Goal: Task Accomplishment & Management: Use online tool/utility

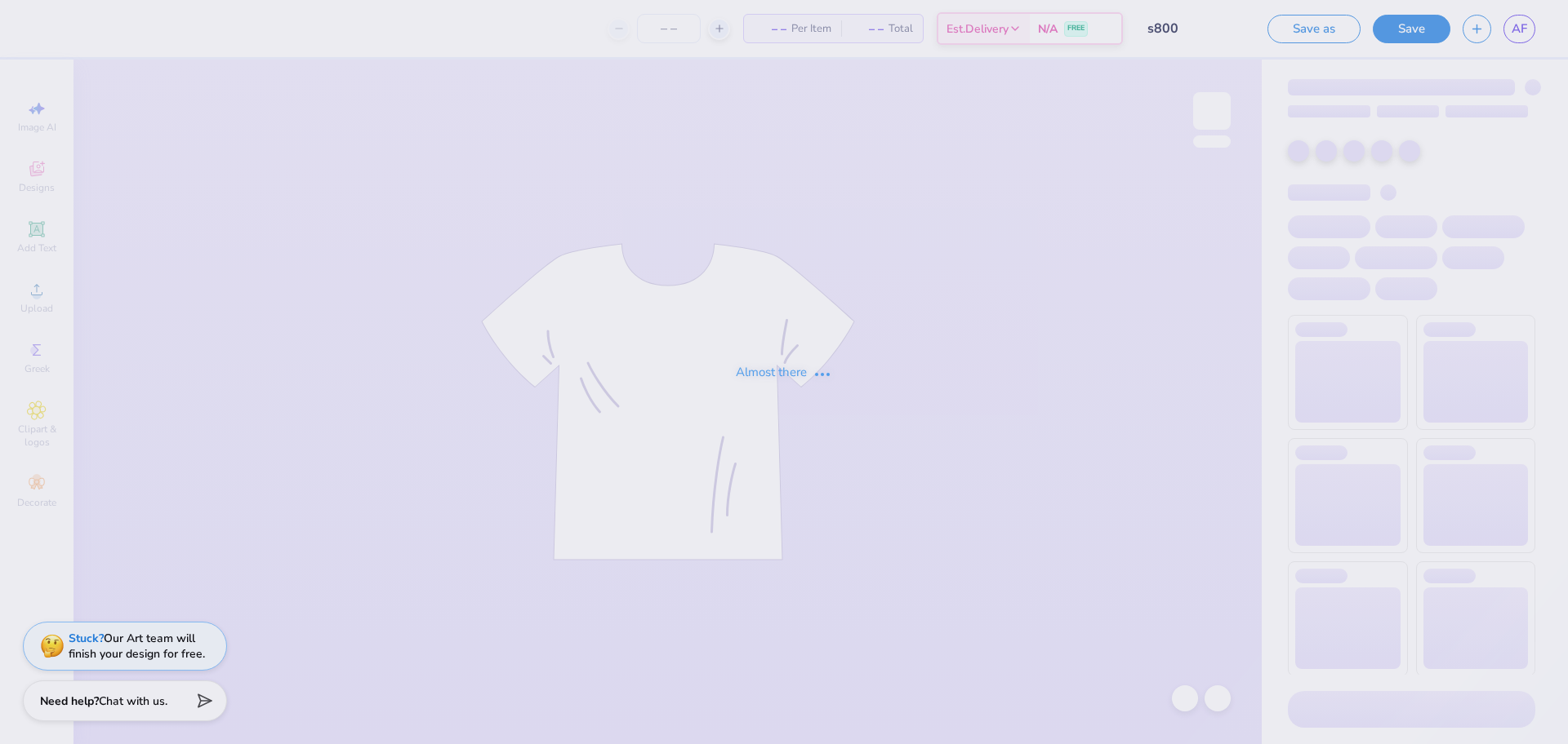
type input "56"
type input "g184 blk"
type input "45"
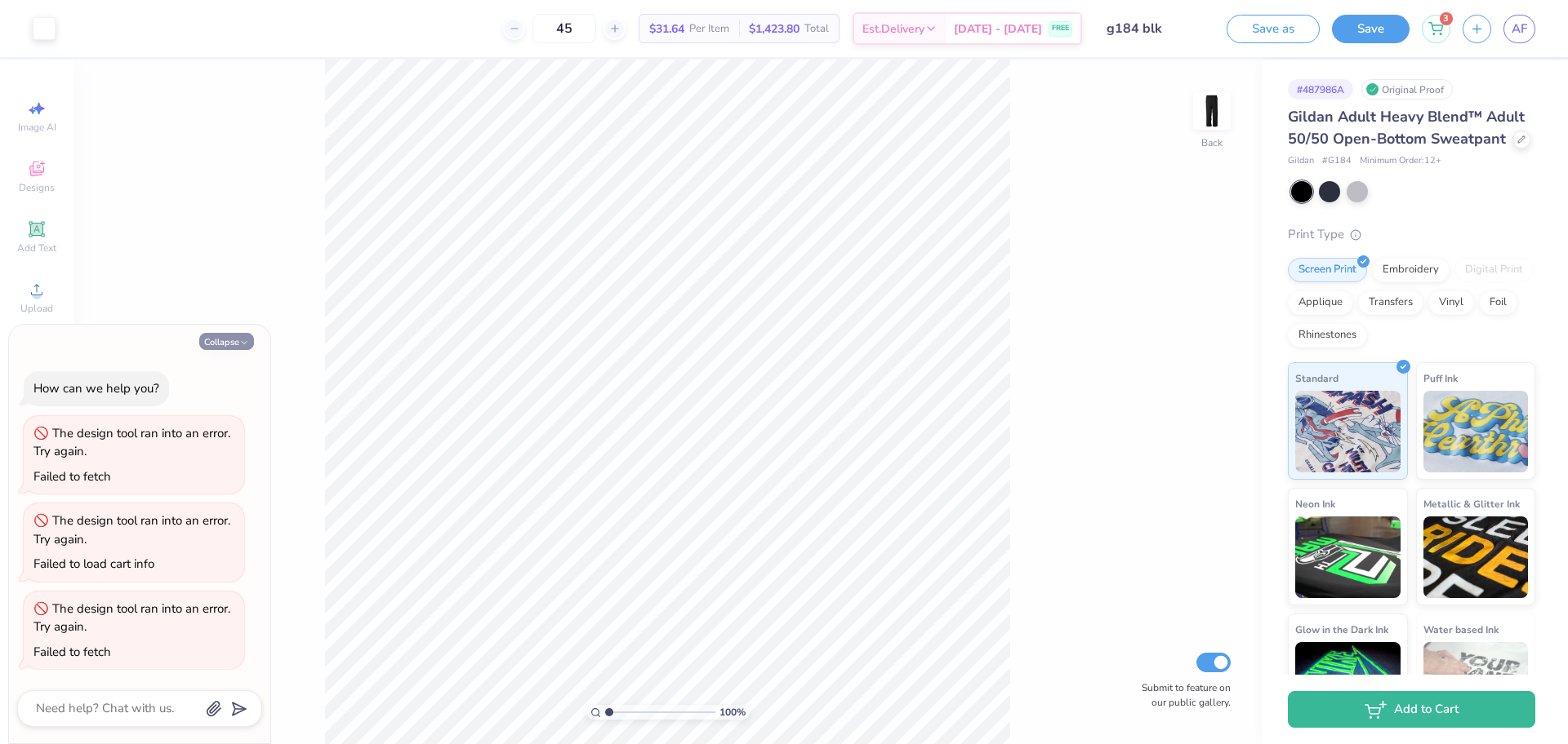
click at [242, 343] on icon "button" at bounding box center [244, 343] width 10 height 10
type textarea "x"
